Goal: Browse casually

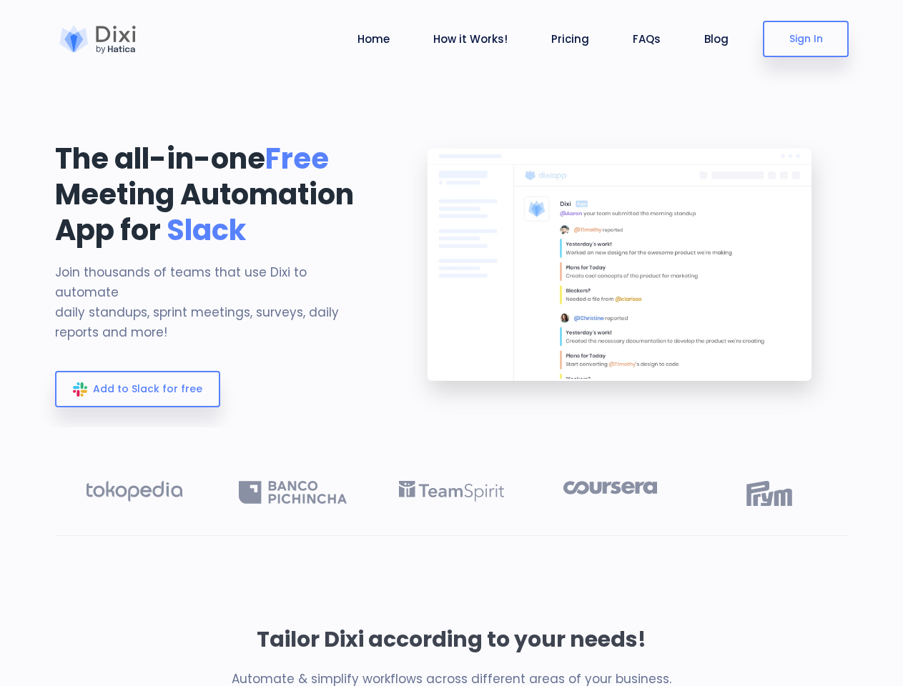
click at [451, 343] on img at bounding box center [622, 276] width 454 height 302
click at [377, 39] on link "Home" at bounding box center [374, 39] width 44 height 16
click at [715, 39] on link "Blog" at bounding box center [716, 39] width 36 height 16
click at [134, 492] on link at bounding box center [134, 491] width 96 height 21
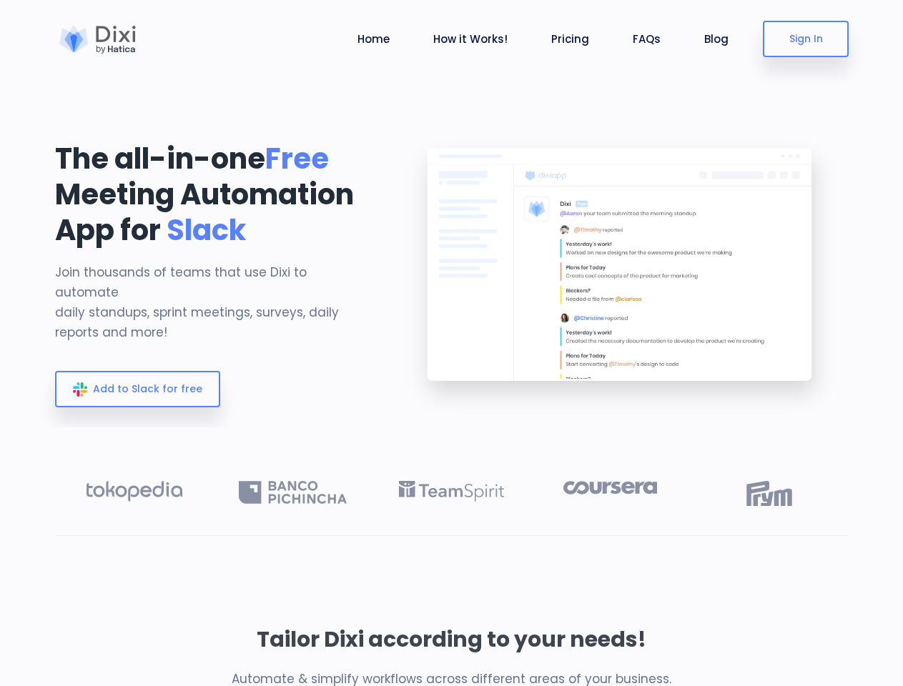
click at [292, 492] on link at bounding box center [293, 492] width 108 height 23
click at [451, 491] on link at bounding box center [451, 491] width 105 height 21
click at [610, 487] on link at bounding box center [610, 488] width 94 height 14
click at [769, 493] on link at bounding box center [769, 493] width 46 height 25
